Goal: Information Seeking & Learning: Learn about a topic

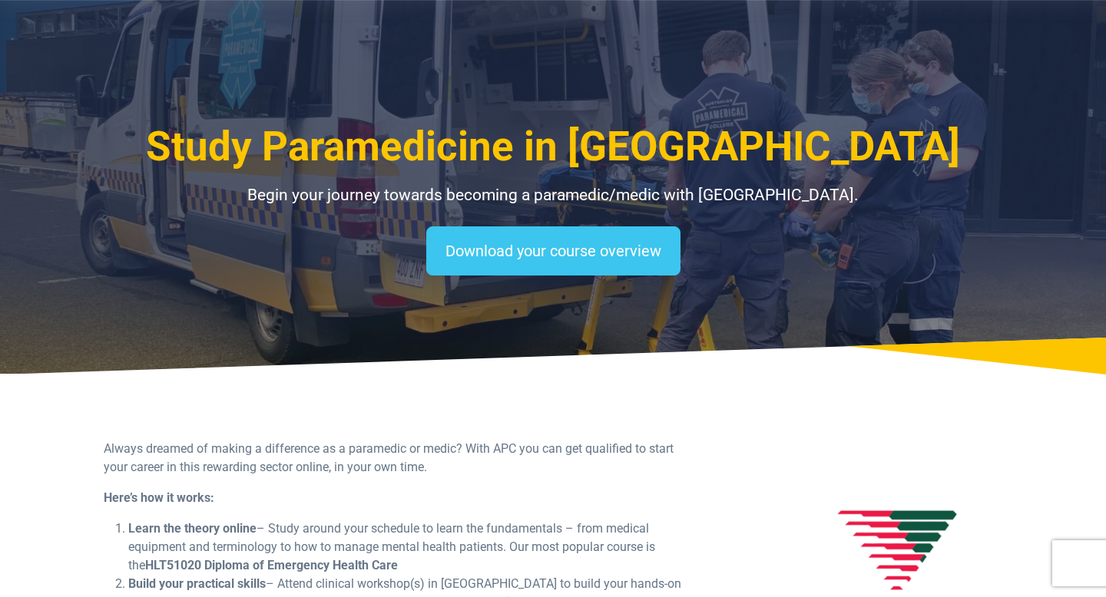
select select "**********"
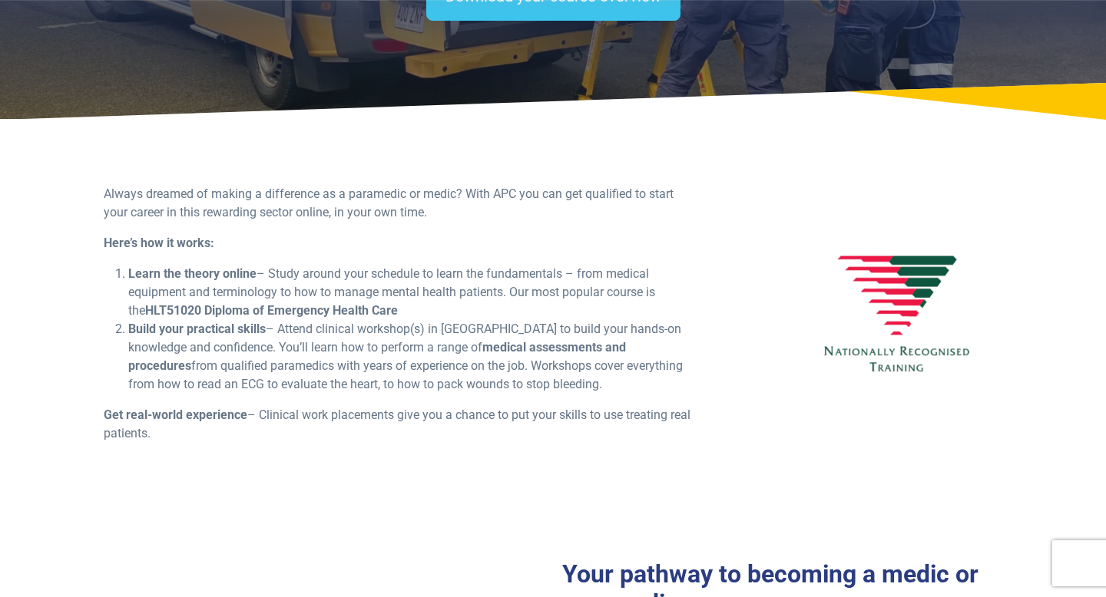
scroll to position [256, 0]
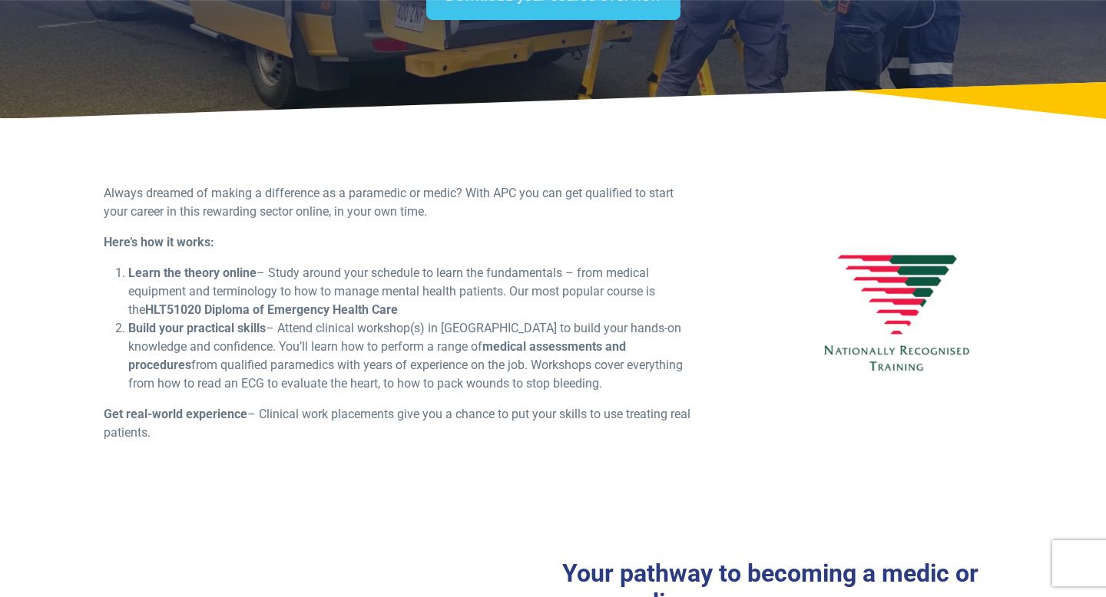
drag, startPoint x: 370, startPoint y: 237, endPoint x: 389, endPoint y: 439, distance: 202.8
click at [389, 438] on div "Always dreamed of making a difference as a paramedic or medic? With APC you can…" at bounding box center [399, 319] width 611 height 270
click at [389, 439] on p "Get real-world experience – Clinical work placements give you a chance to put y…" at bounding box center [400, 423] width 593 height 37
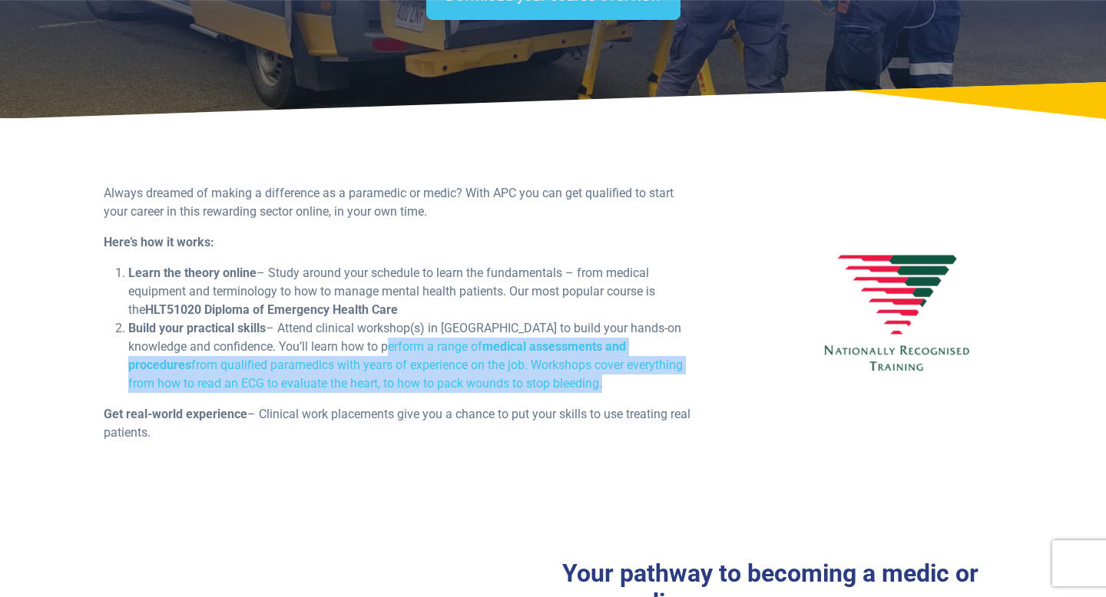
drag, startPoint x: 432, startPoint y: 398, endPoint x: 428, endPoint y: 342, distance: 56.2
click at [428, 342] on div "Always dreamed of making a difference as a paramedic or medic? With APC you can…" at bounding box center [399, 319] width 611 height 270
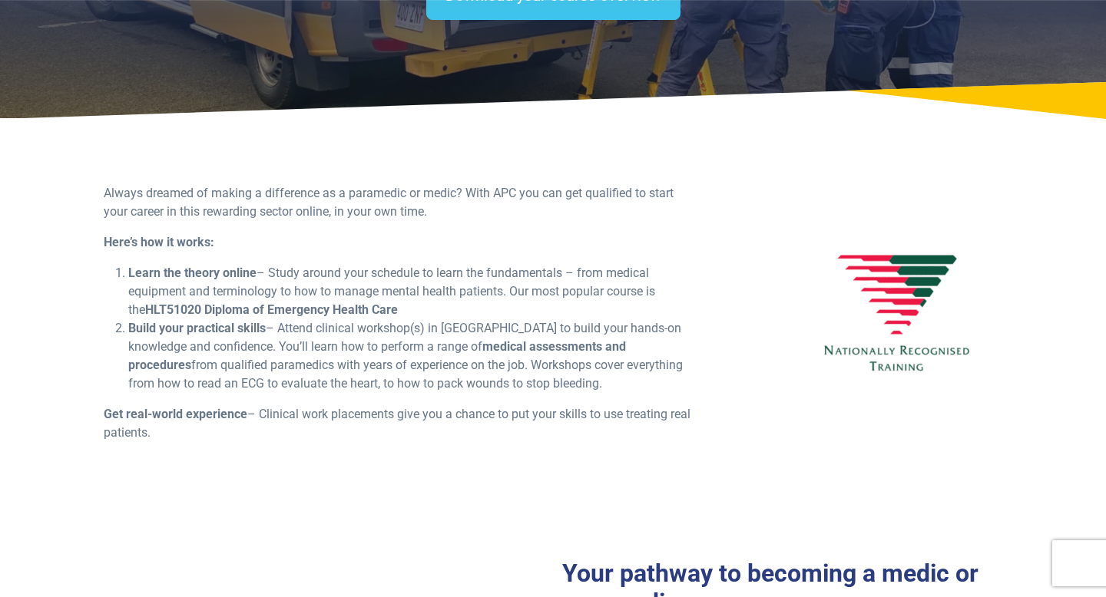
click at [428, 342] on li "Build your practical skills – Attend clinical workshop(s) in [GEOGRAPHIC_DATA] …" at bounding box center [412, 356] width 568 height 74
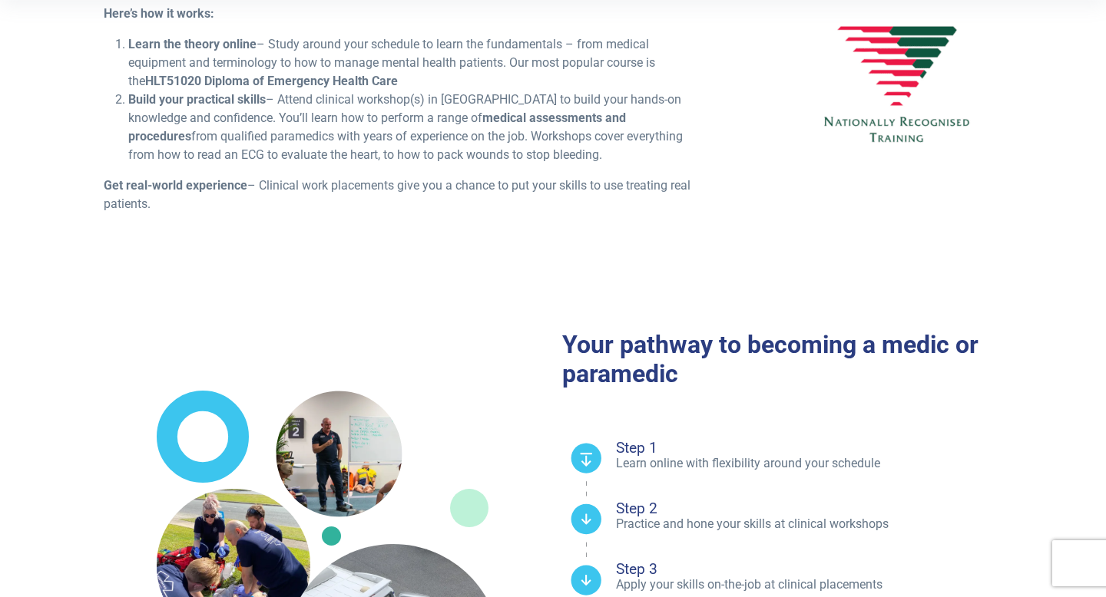
drag, startPoint x: 359, startPoint y: 254, endPoint x: 359, endPoint y: 177, distance: 76.8
click at [359, 177] on div "Always dreamed of making a difference as a paramedic or medic? With APC you can…" at bounding box center [552, 91] width 1075 height 380
click at [359, 177] on p "Get real-world experience – Clinical work placements give you a chance to put y…" at bounding box center [400, 195] width 593 height 37
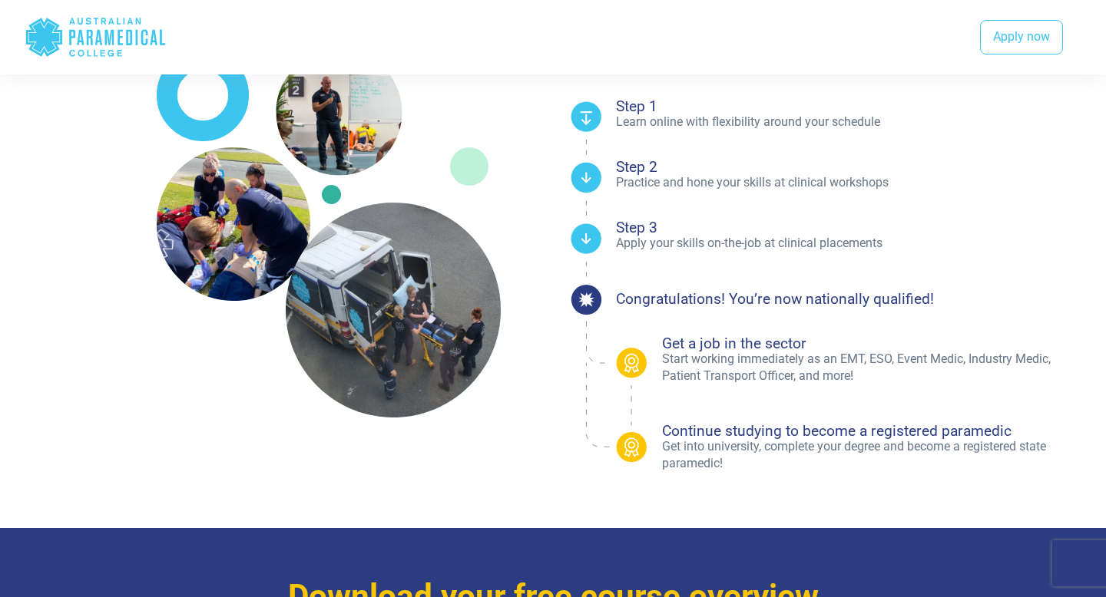
scroll to position [830, 0]
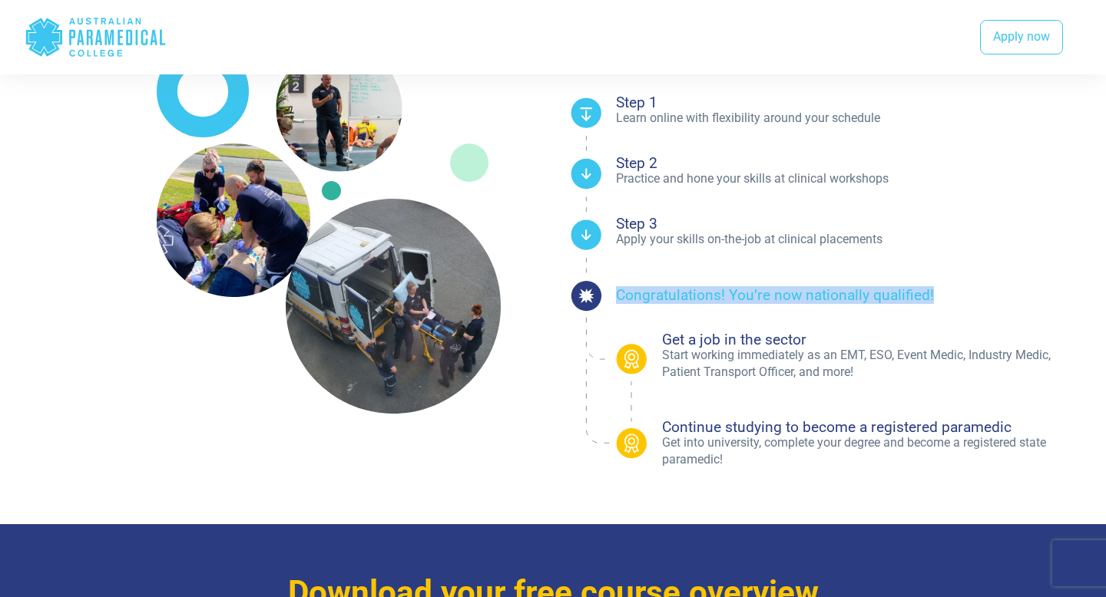
drag, startPoint x: 800, startPoint y: 280, endPoint x: 961, endPoint y: 302, distance: 161.9
click at [961, 301] on li "Congratulations! You’re now nationally qualified!" at bounding box center [848, 295] width 465 height 36
click at [961, 302] on li "Congratulations! You’re now nationally qualified!" at bounding box center [848, 295] width 465 height 36
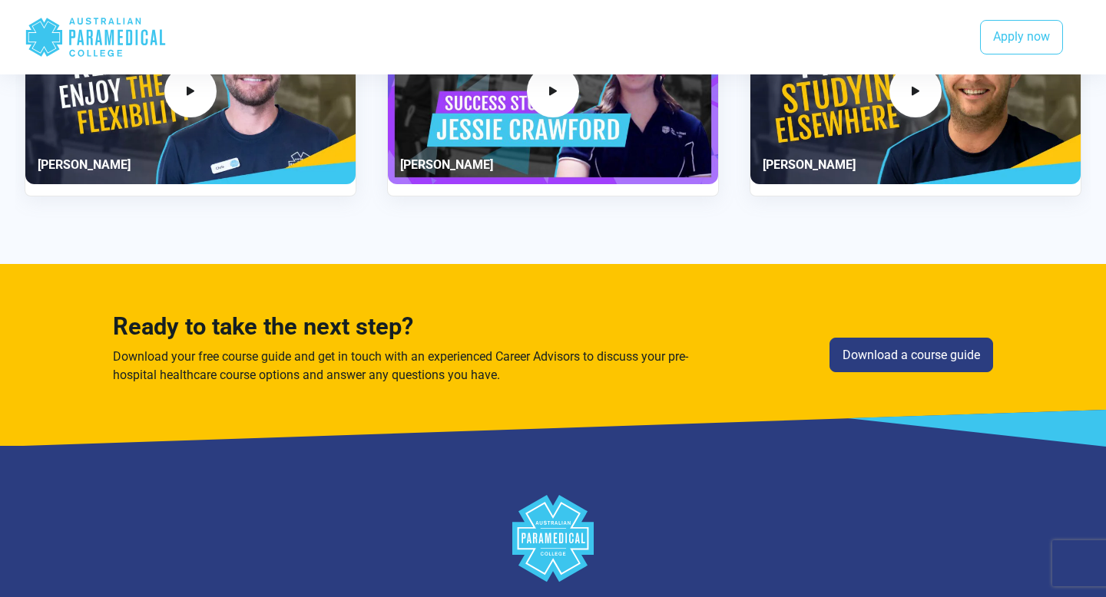
scroll to position [2919, 0]
